Goal: Check status: Check status

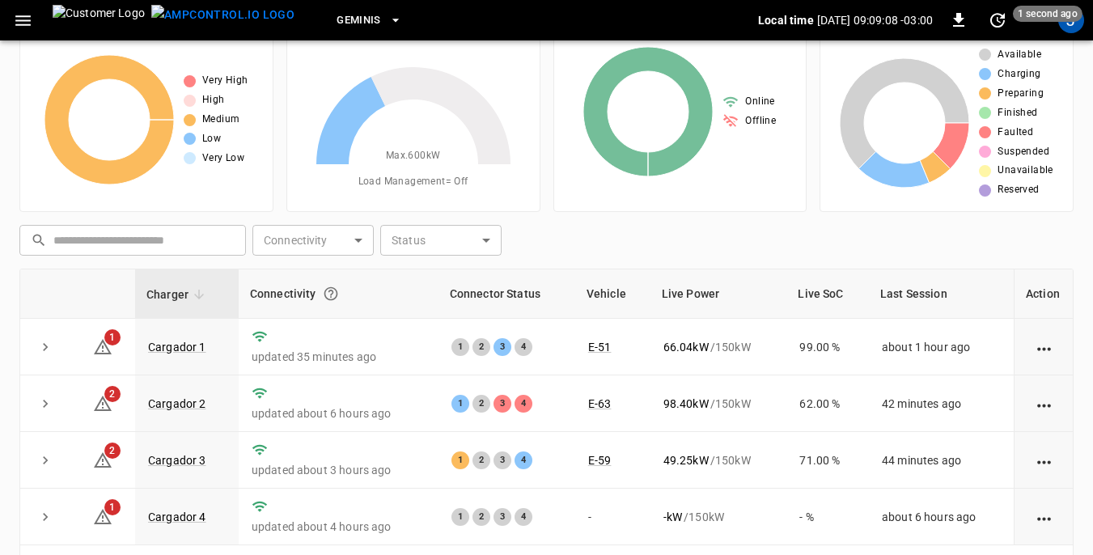
scroll to position [81, 0]
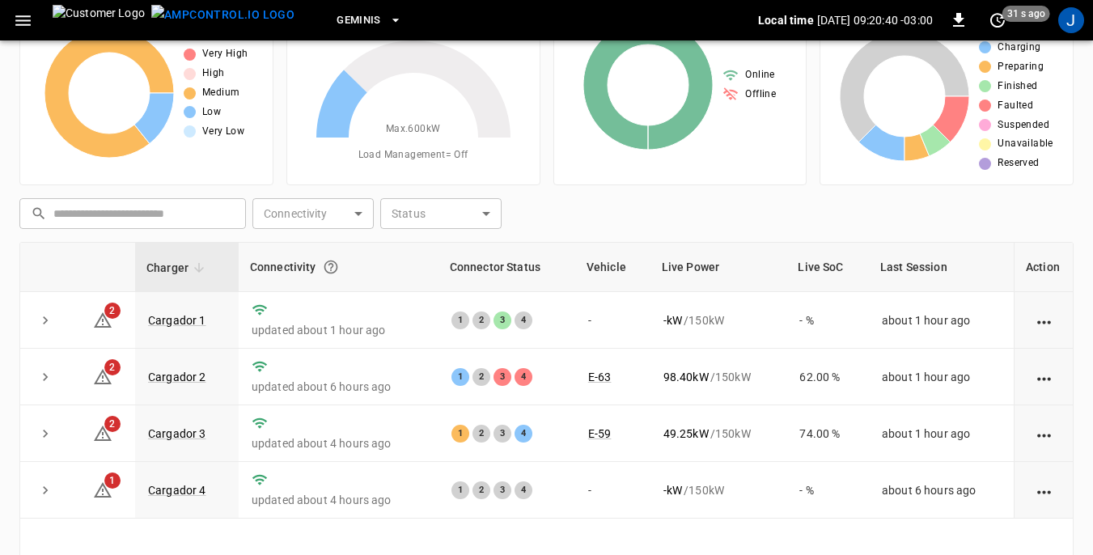
click at [728, 227] on div "​ ​ Connectivity ​ Connectivity Status ​ Status" at bounding box center [543, 210] width 1061 height 37
click at [184, 489] on link "Cargador 4" at bounding box center [177, 490] width 65 height 19
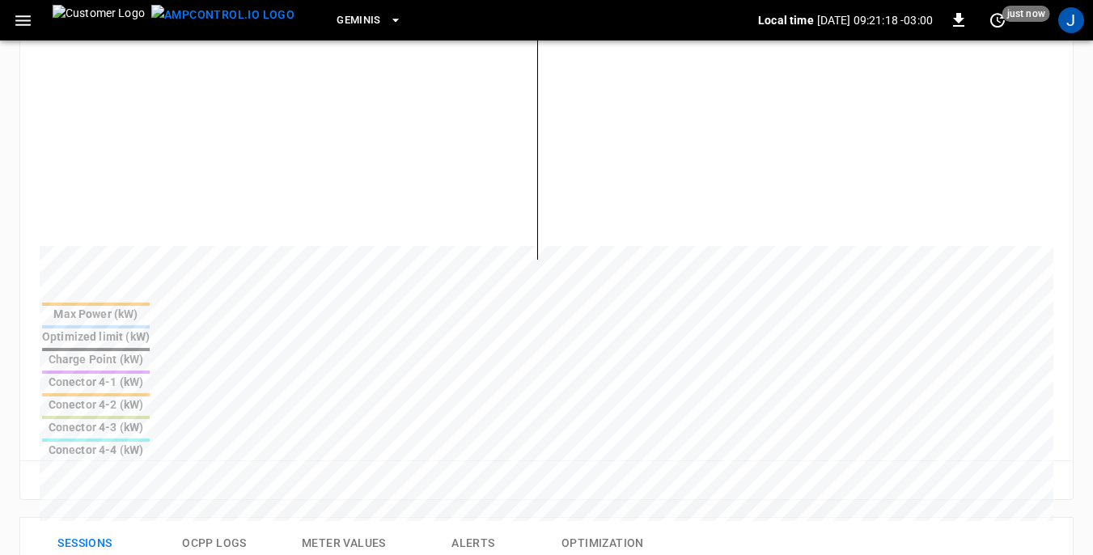
scroll to position [485, 0]
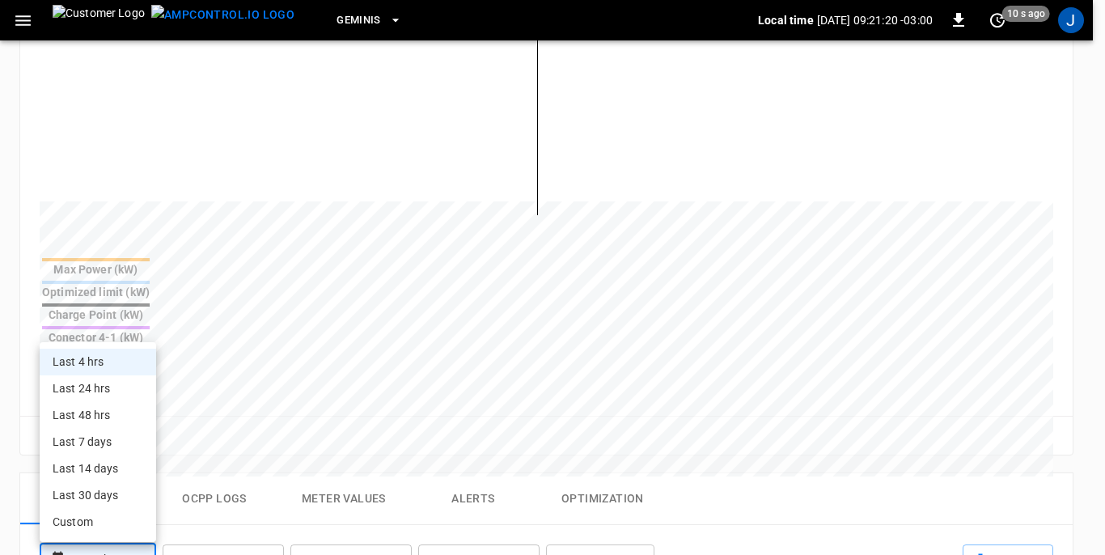
click at [144, 413] on body "**********" at bounding box center [552, 281] width 1105 height 1532
click at [95, 396] on li "Last 24 hrs" at bounding box center [98, 388] width 117 height 27
type input "**********"
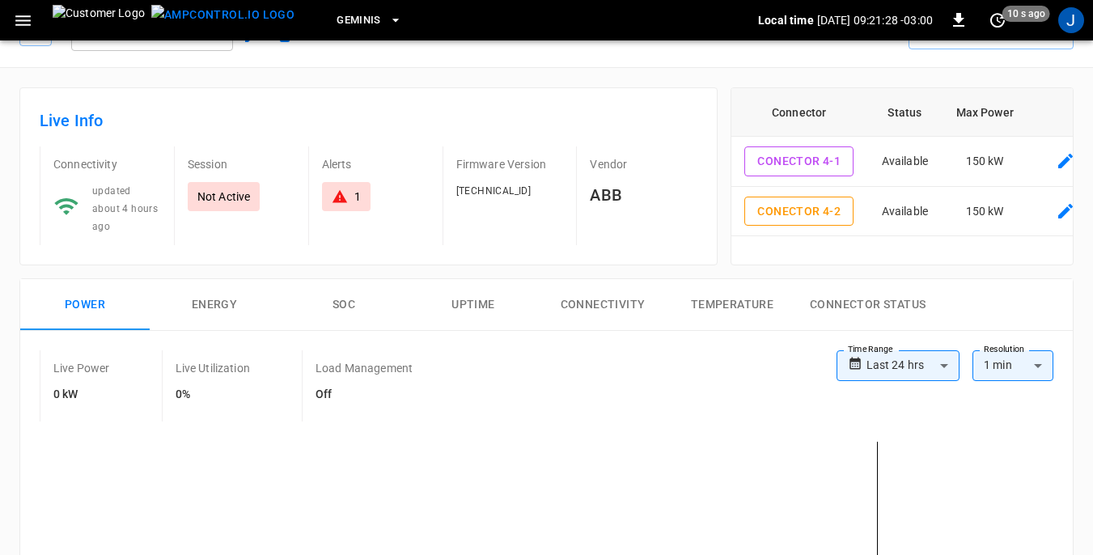
scroll to position [0, 0]
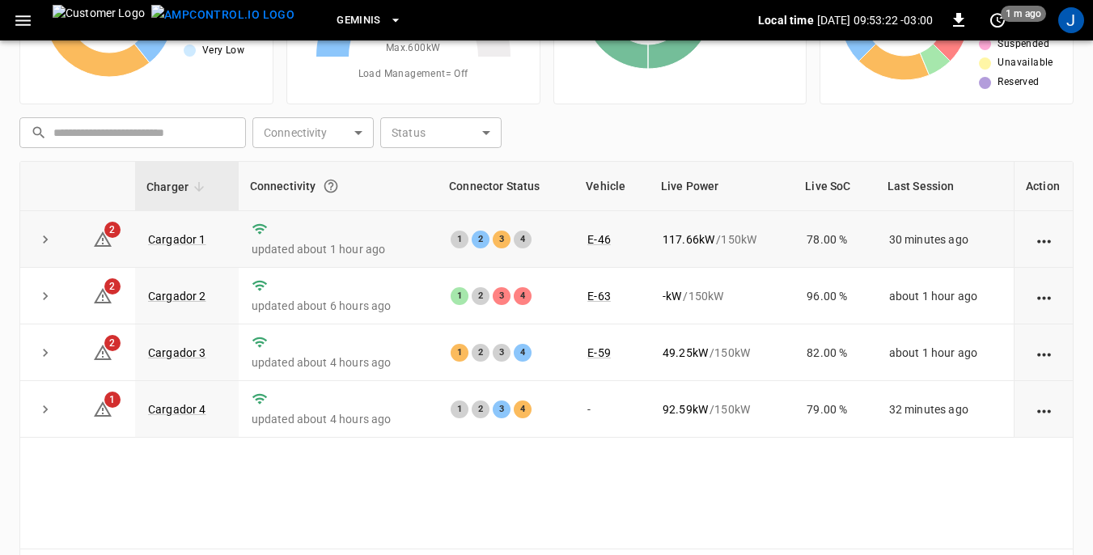
scroll to position [218, 0]
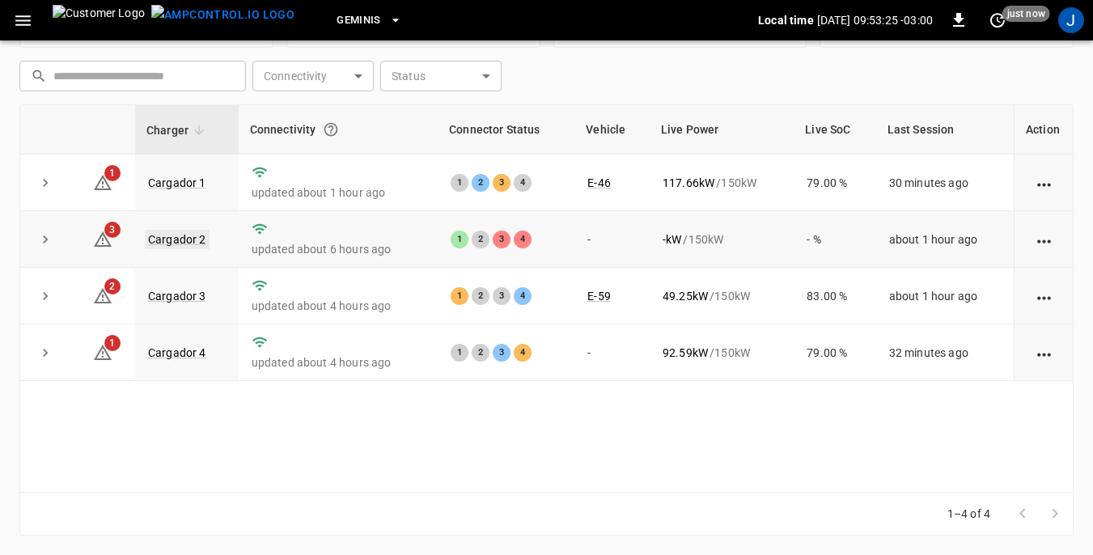
click at [192, 235] on link "Cargador 2" at bounding box center [177, 239] width 65 height 19
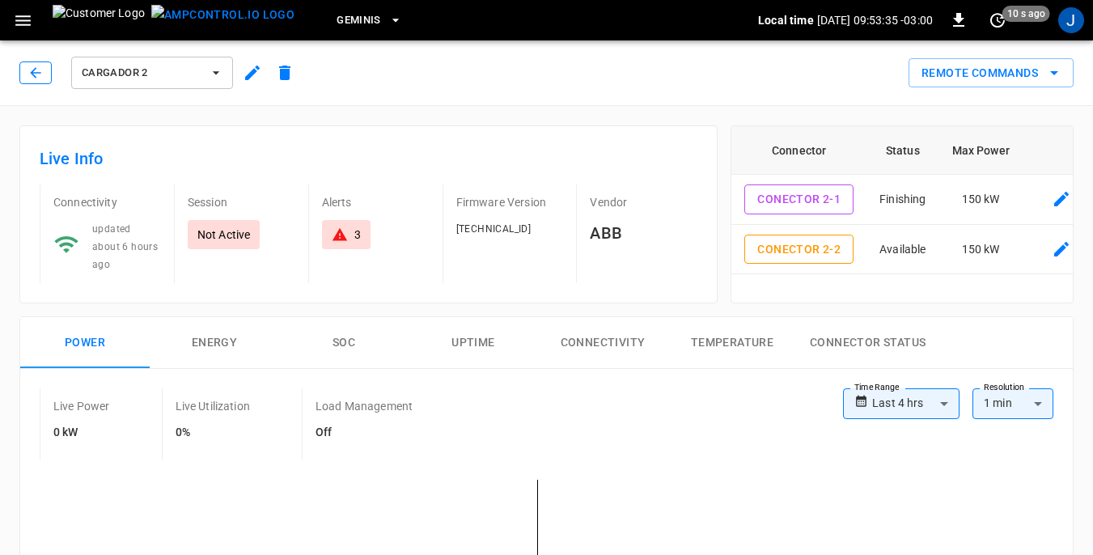
click at [35, 76] on icon "button" at bounding box center [35, 72] width 11 height 11
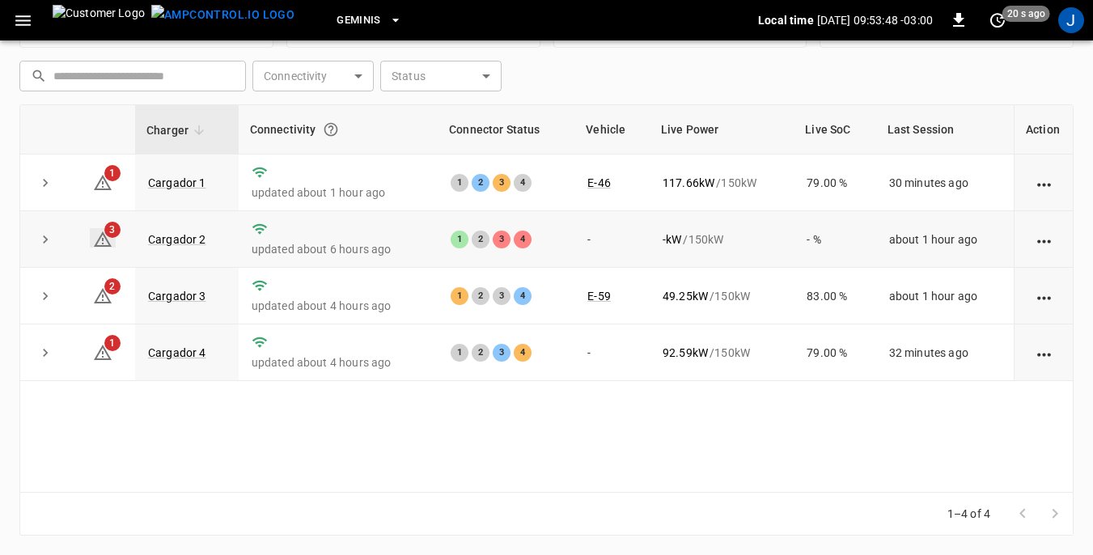
click at [114, 235] on span "3" at bounding box center [112, 230] width 16 height 16
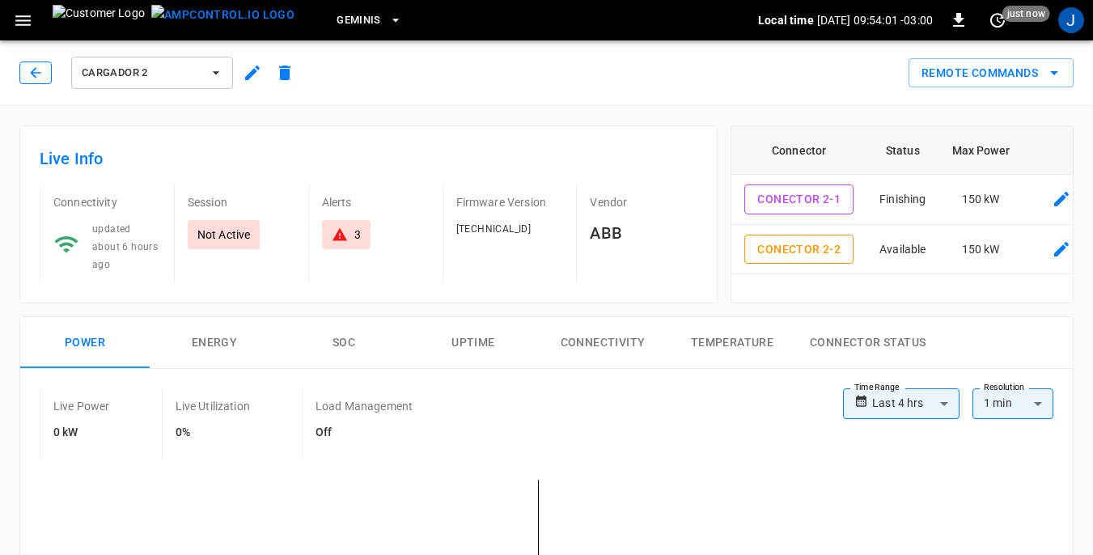
click at [28, 71] on icon "button" at bounding box center [36, 73] width 16 height 16
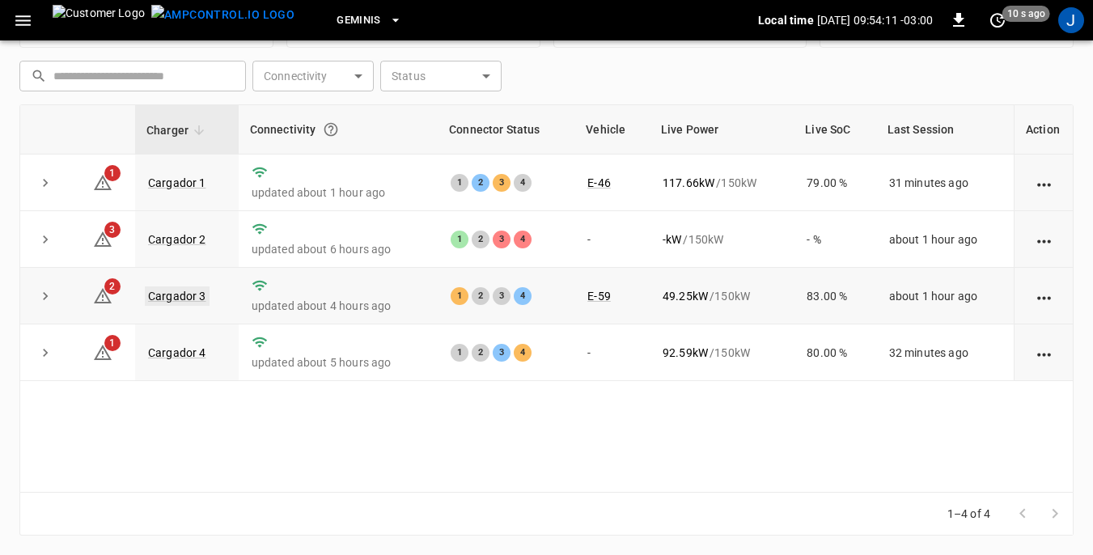
click at [174, 299] on link "Cargador 3" at bounding box center [177, 295] width 65 height 19
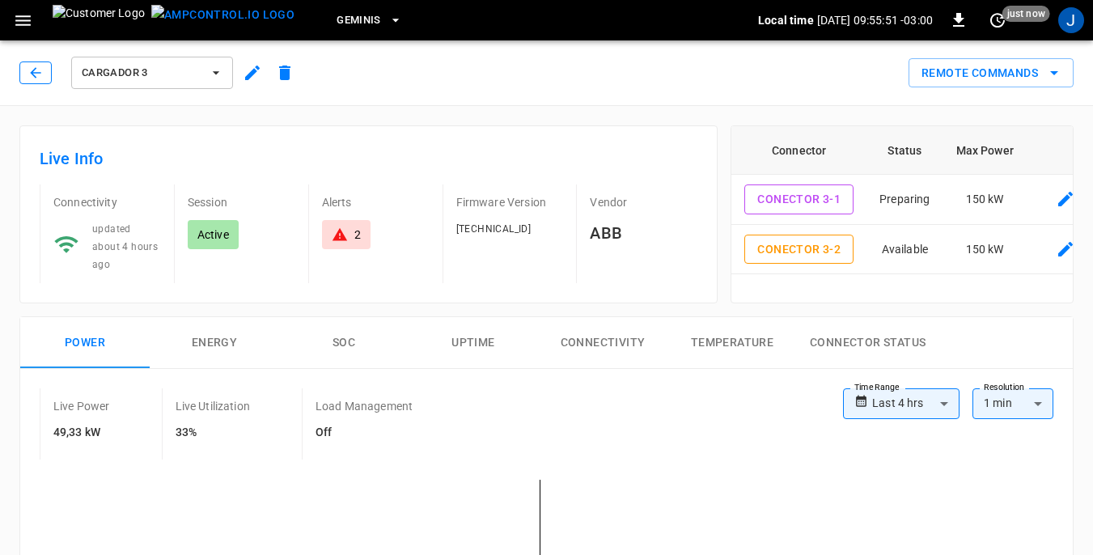
click at [29, 72] on icon "button" at bounding box center [36, 73] width 16 height 16
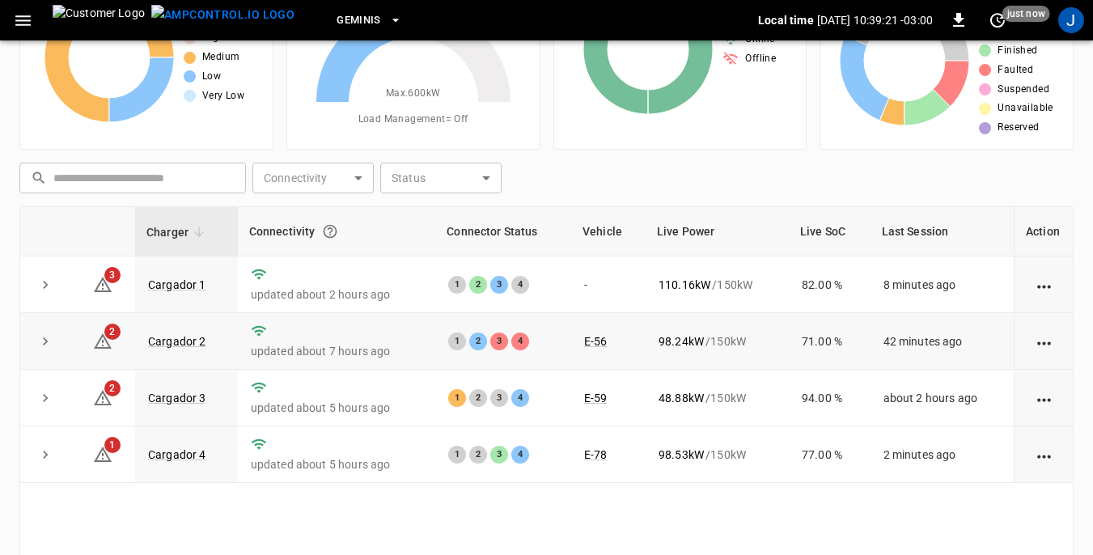
scroll to position [218, 0]
